Goal: Find specific page/section: Find specific page/section

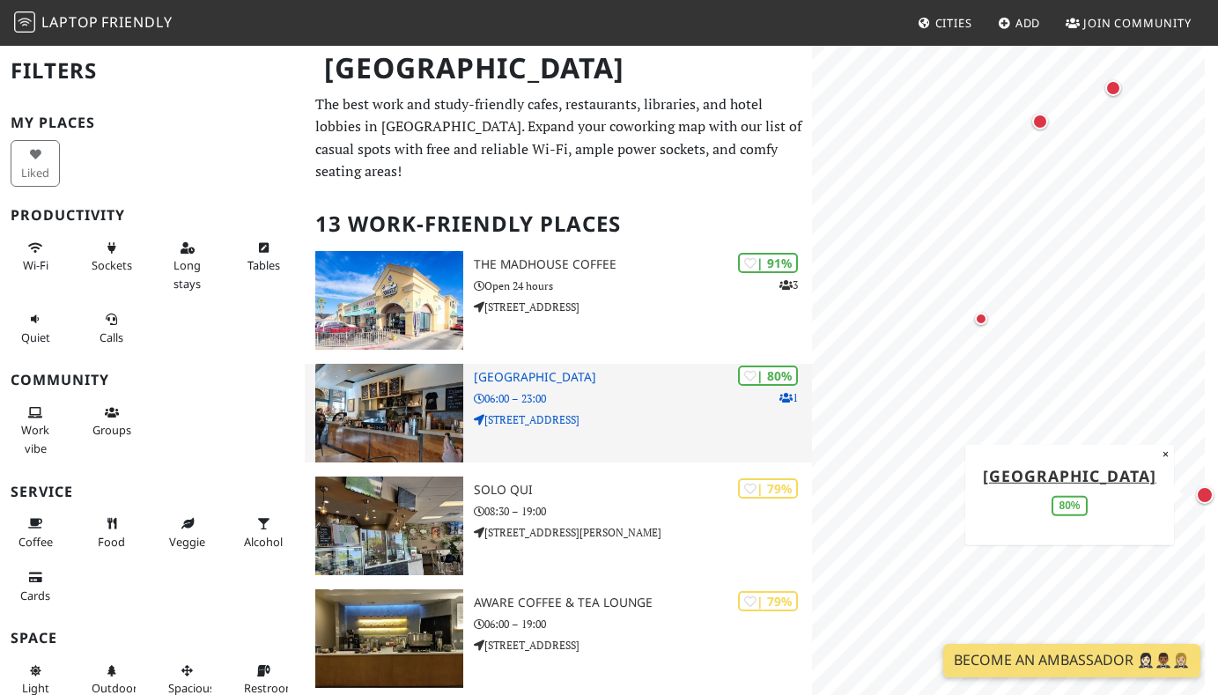
click at [615, 408] on div "| 80% 1 [GEOGRAPHIC_DATA] 06:00 – 23:00 [STREET_ADDRESS]" at bounding box center [643, 413] width 338 height 99
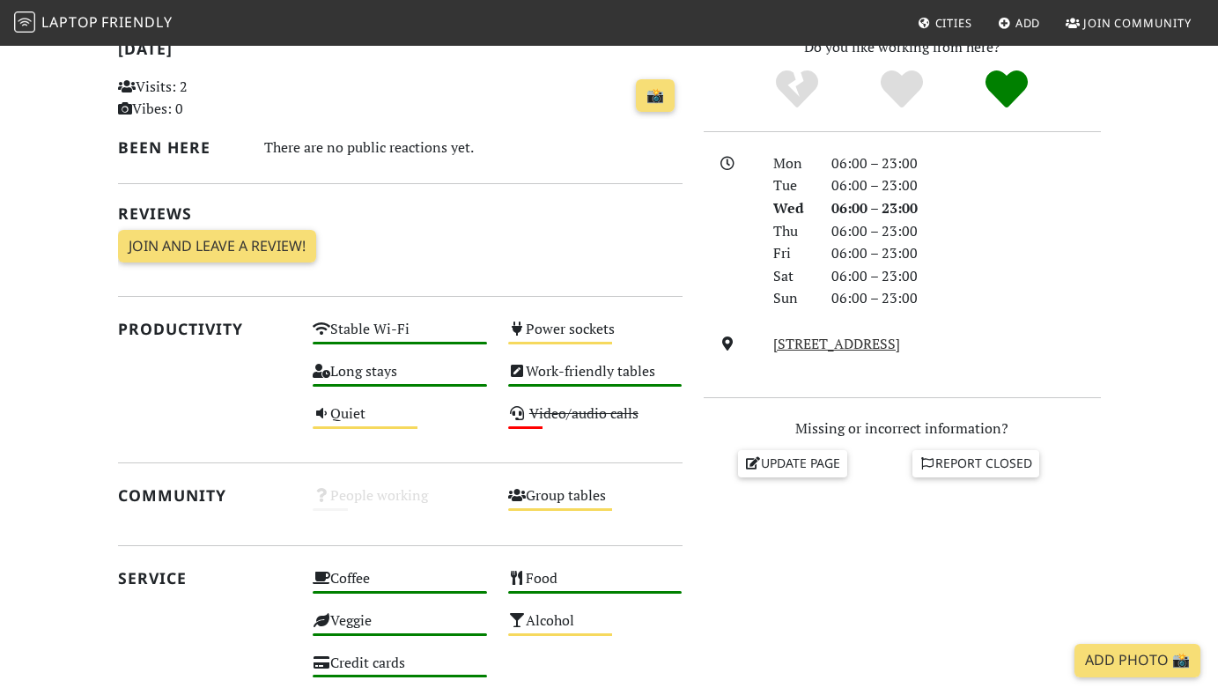
scroll to position [440, 0]
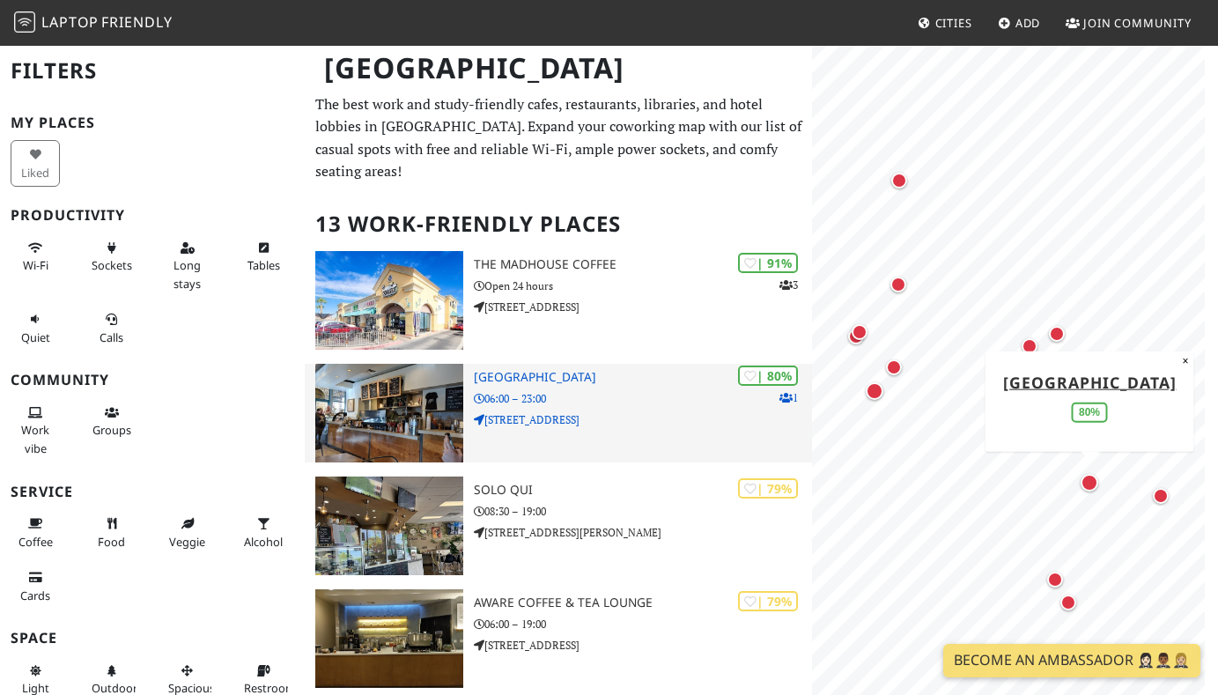
click at [411, 395] on img at bounding box center [389, 413] width 148 height 99
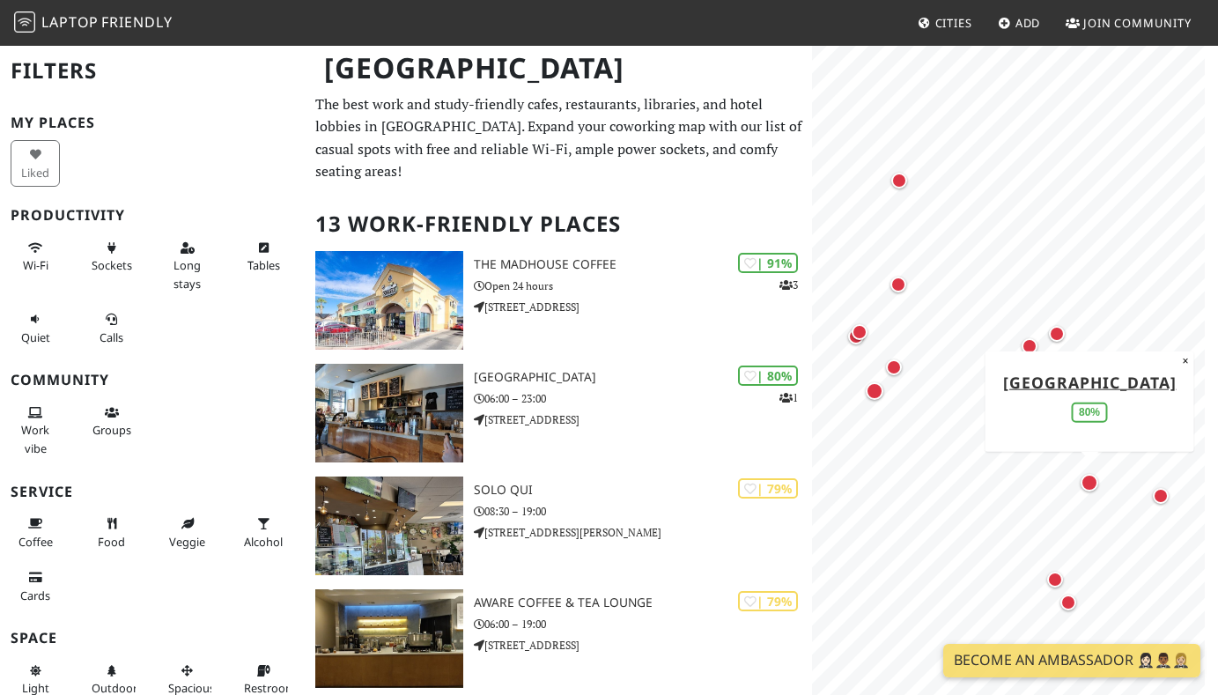
click at [1089, 483] on div "Map marker" at bounding box center [1090, 483] width 18 height 18
click at [1094, 493] on div "Map marker" at bounding box center [1089, 482] width 25 height 25
